Goal: Navigation & Orientation: Find specific page/section

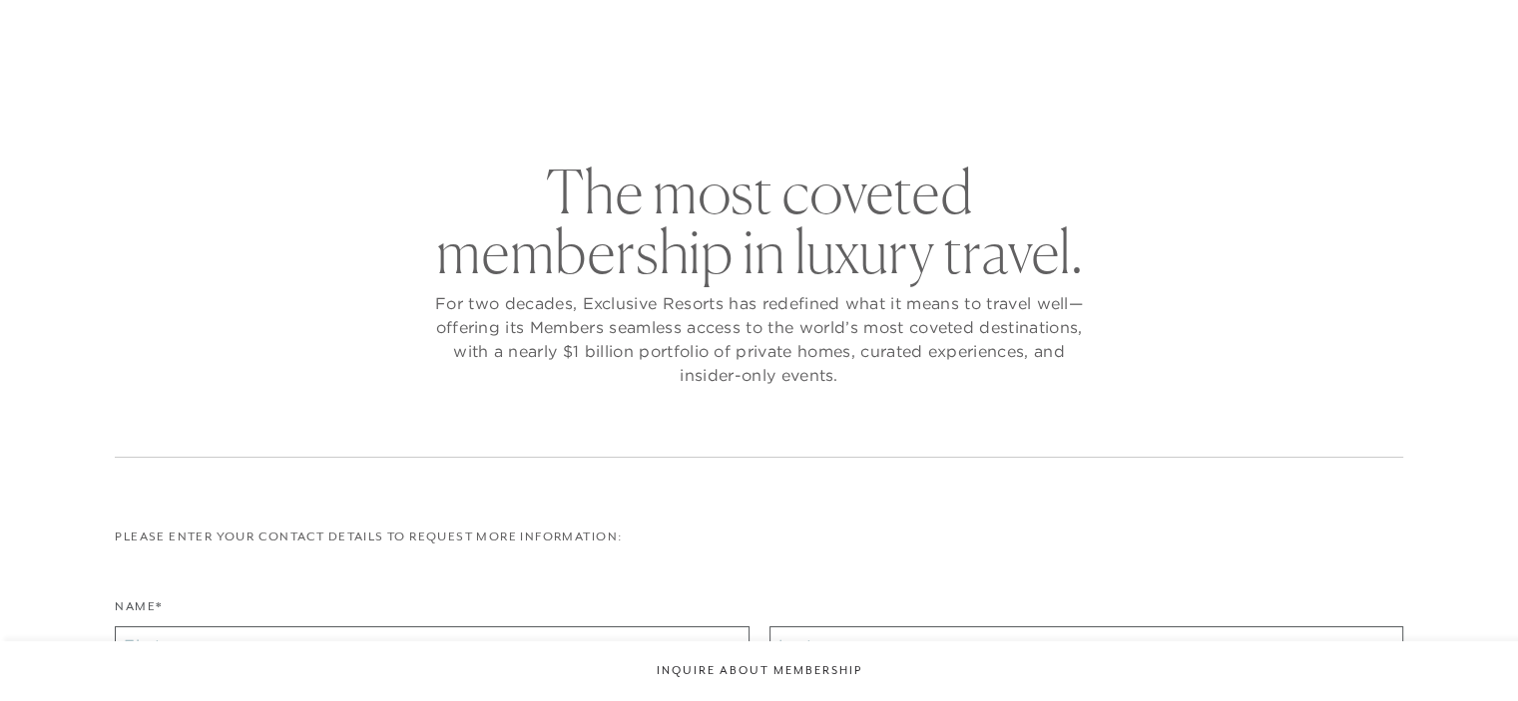
checkbox input "false"
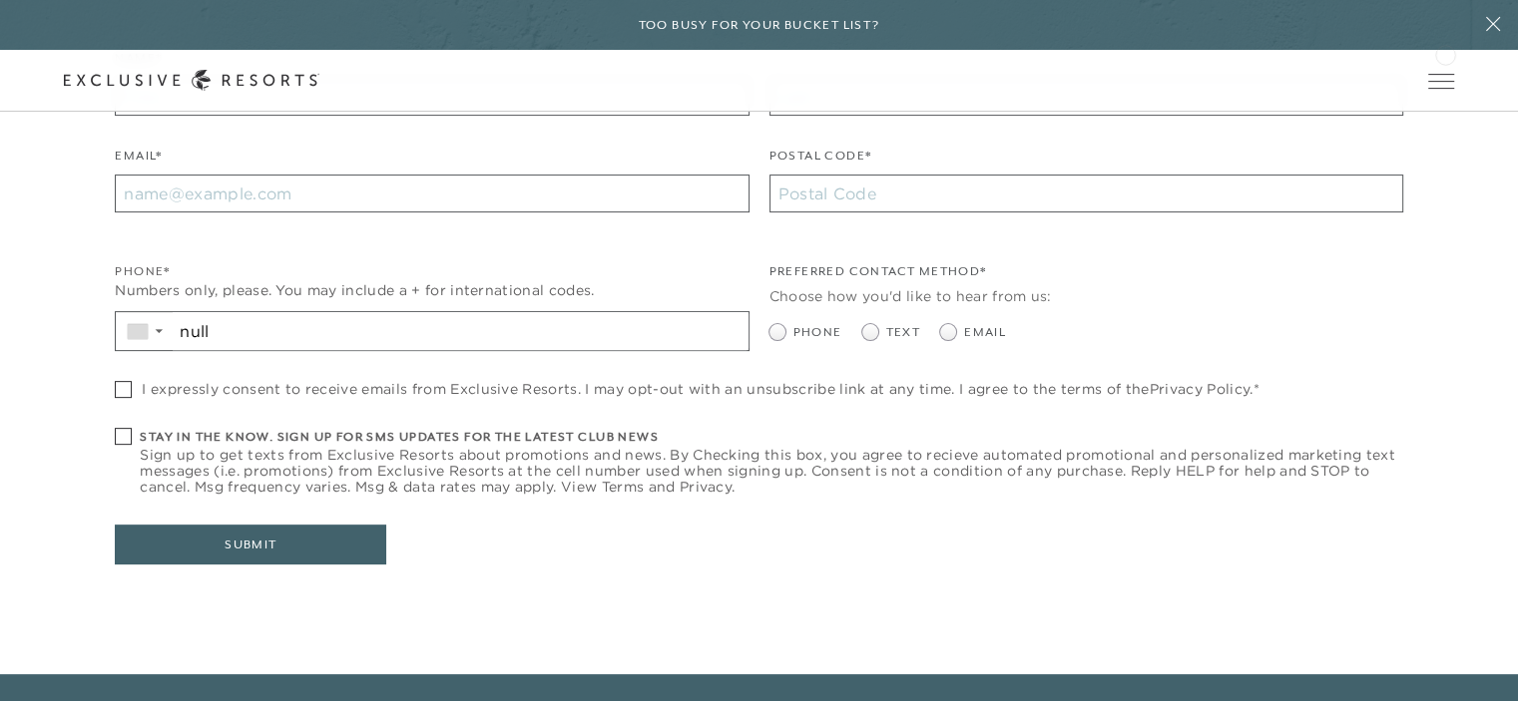
scroll to position [100, 0]
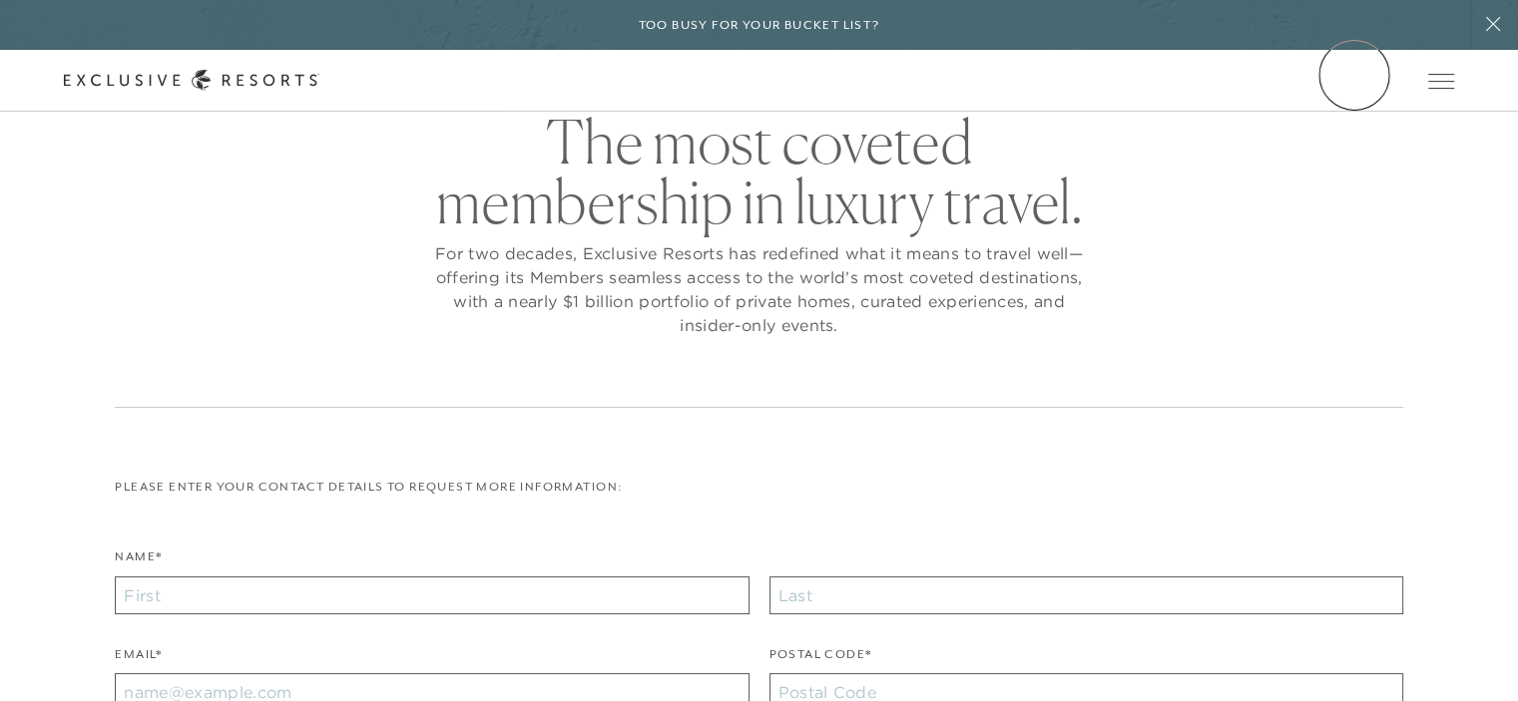
click at [0, 0] on link "Member Login" at bounding box center [0, 0] width 0 height 0
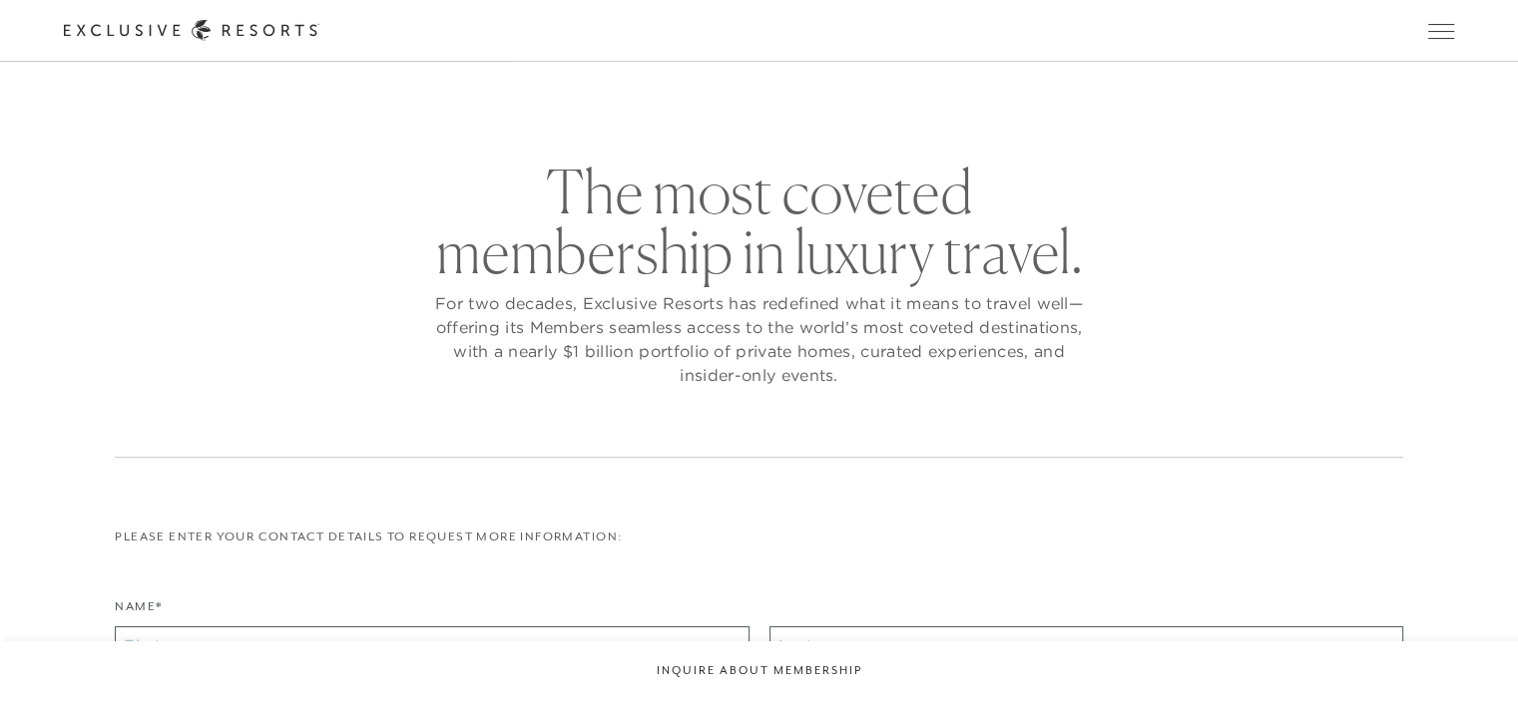
click at [0, 0] on link "Member Login" at bounding box center [0, 0] width 0 height 0
checkbox input "false"
